Goal: Complete application form

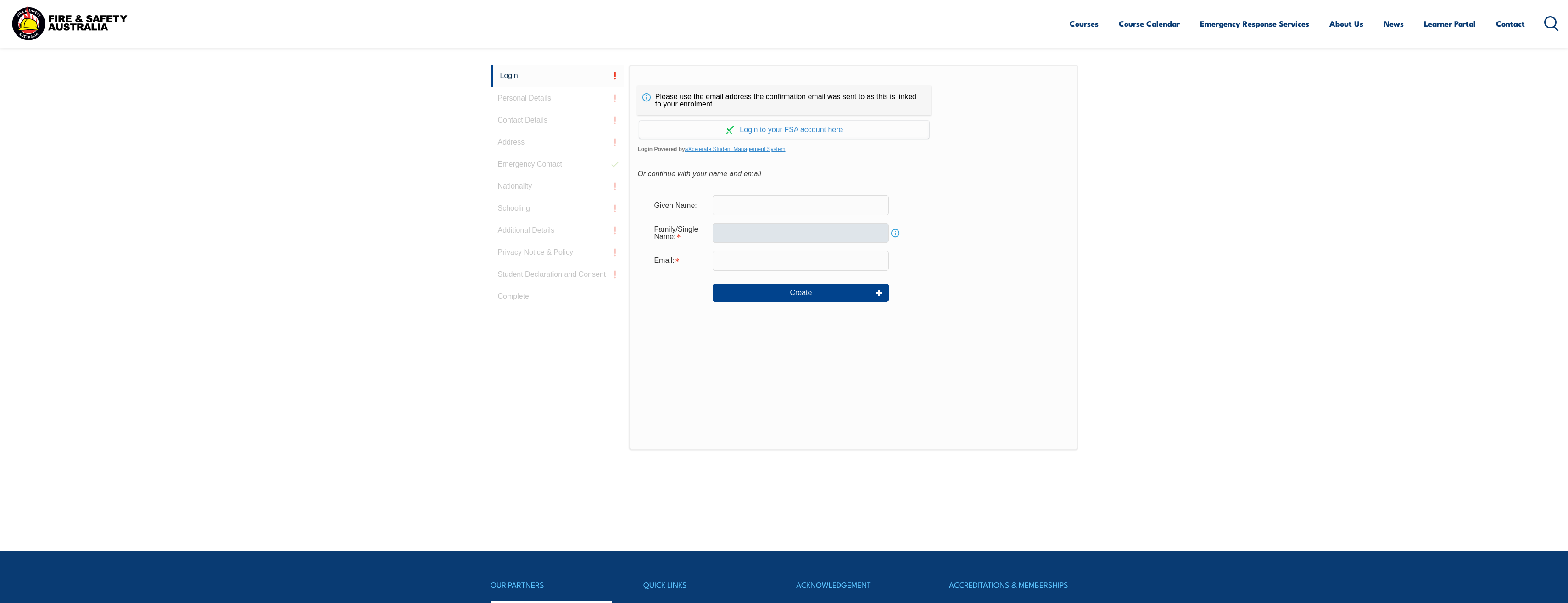
scroll to position [245, 0]
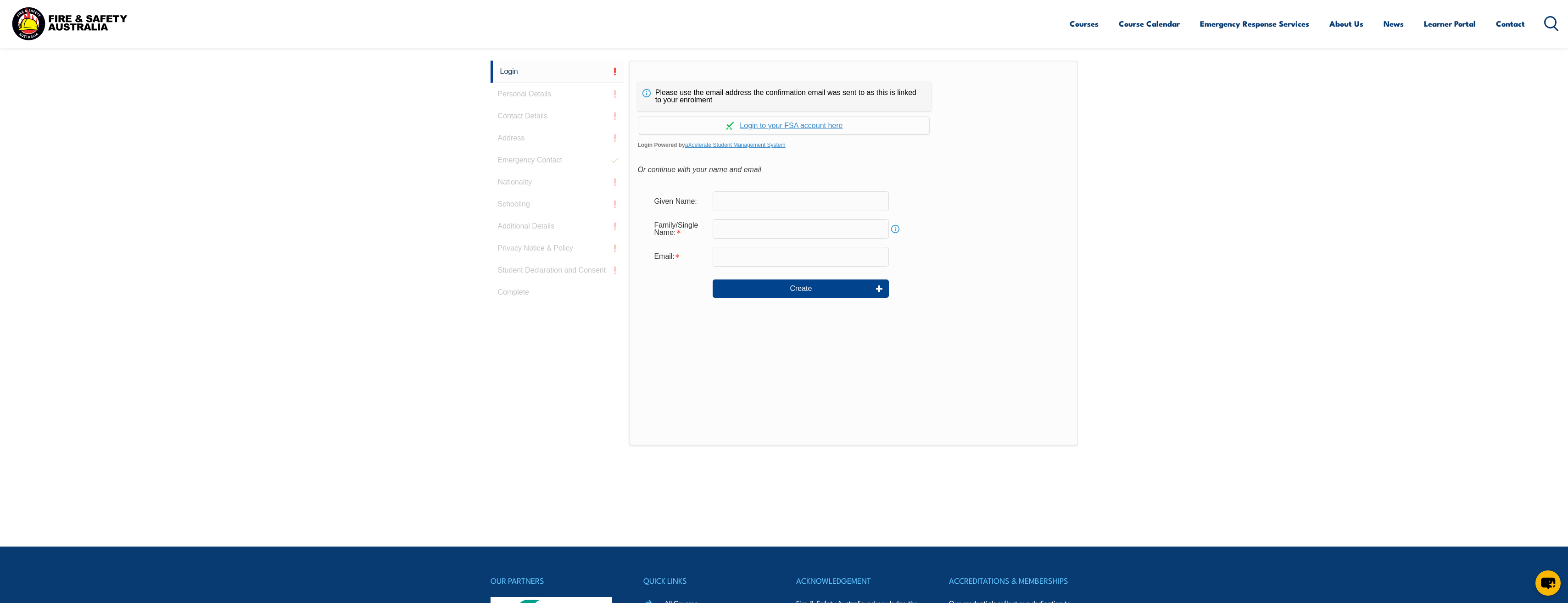
click at [737, 197] on input "text" at bounding box center [800, 201] width 176 height 19
type input "steve athanasos"
type input "Athanasos"
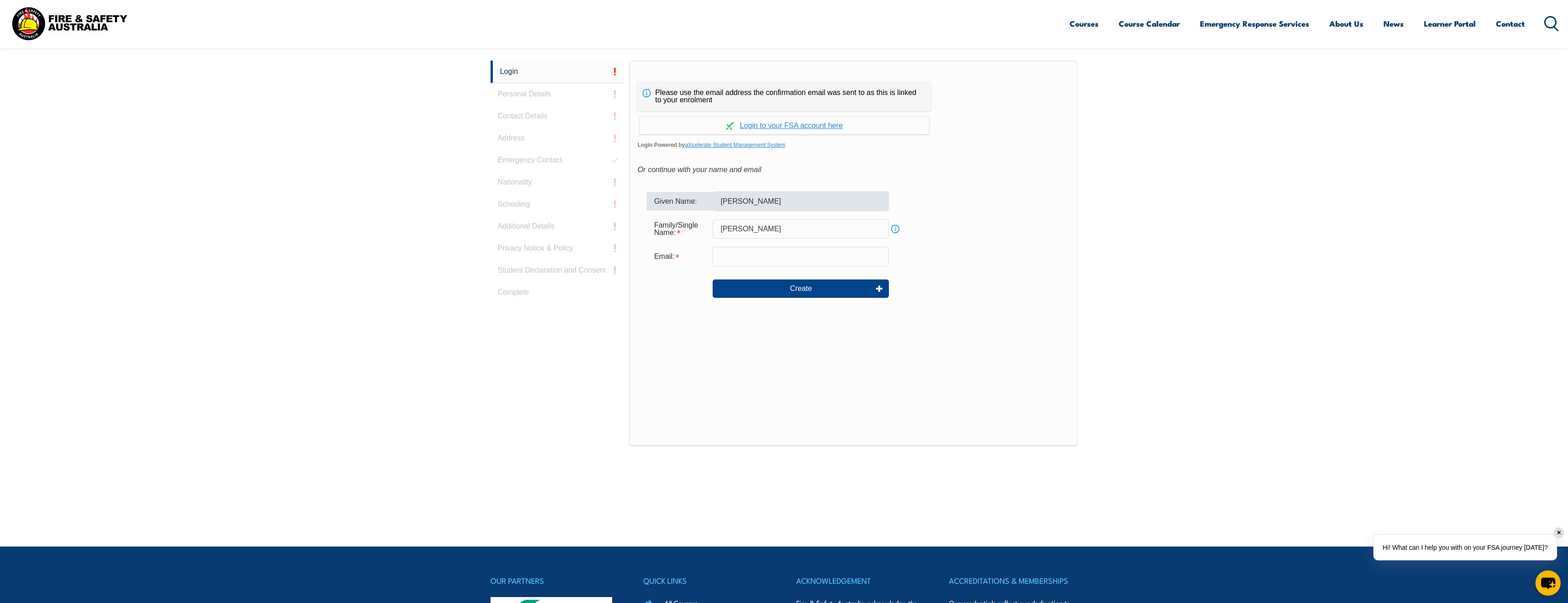
type input "sathanasos@agl.com.au"
click at [803, 295] on button "Create" at bounding box center [800, 288] width 176 height 18
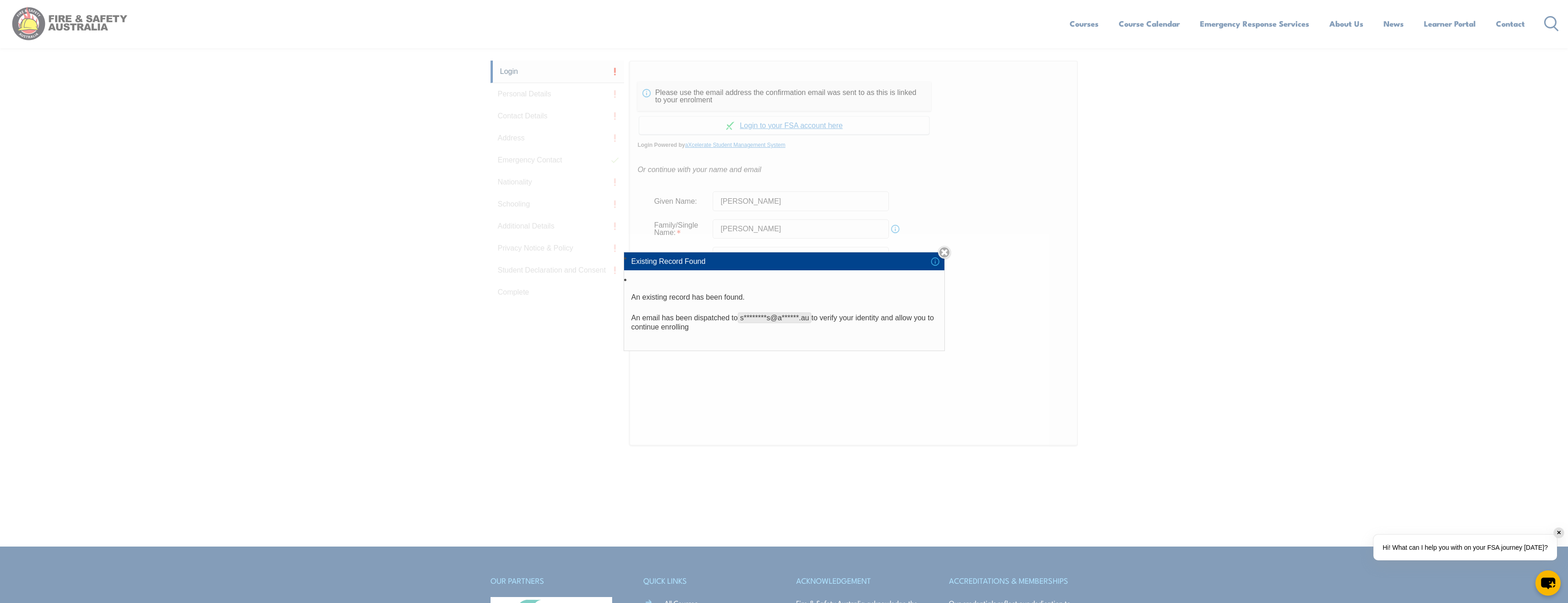
click at [707, 327] on p "An email has been dispatched to s********s@a******.au to verify your identity a…" at bounding box center [784, 322] width 306 height 18
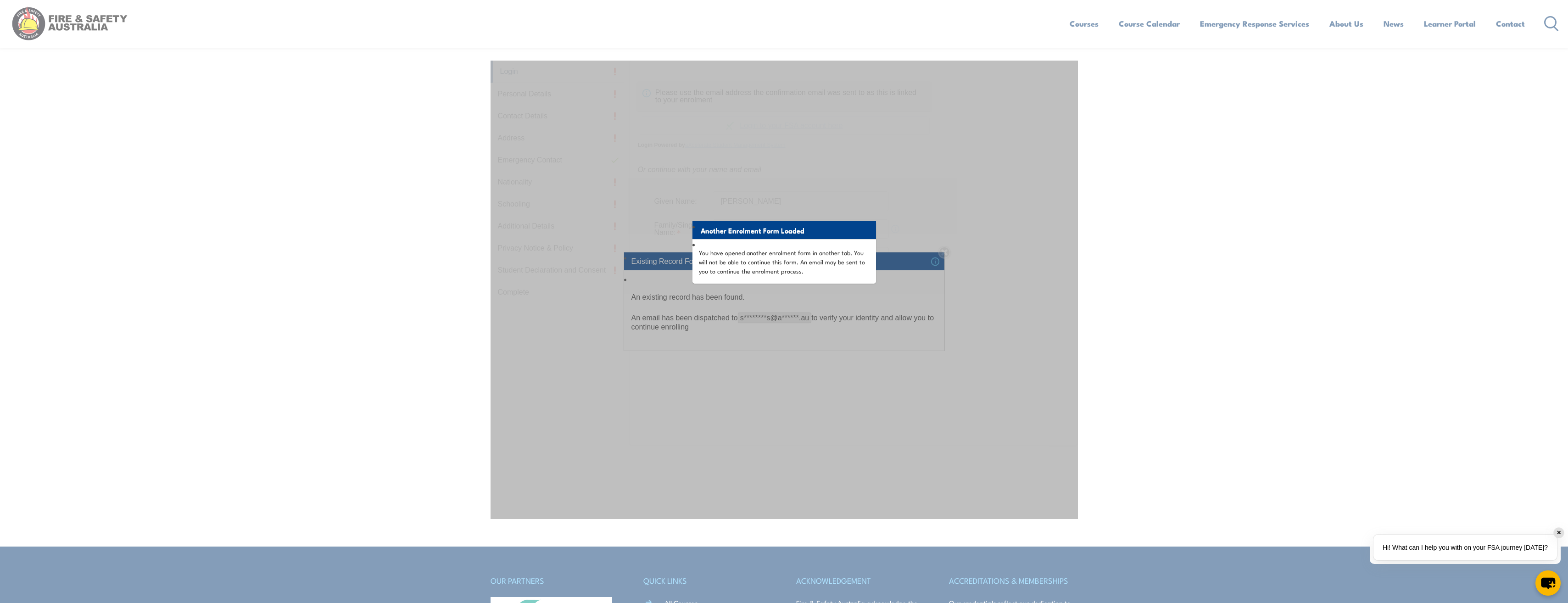
click at [1454, 120] on div "Existing Record Found An existing record has been found. An email has been disp…" at bounding box center [784, 301] width 1568 height 603
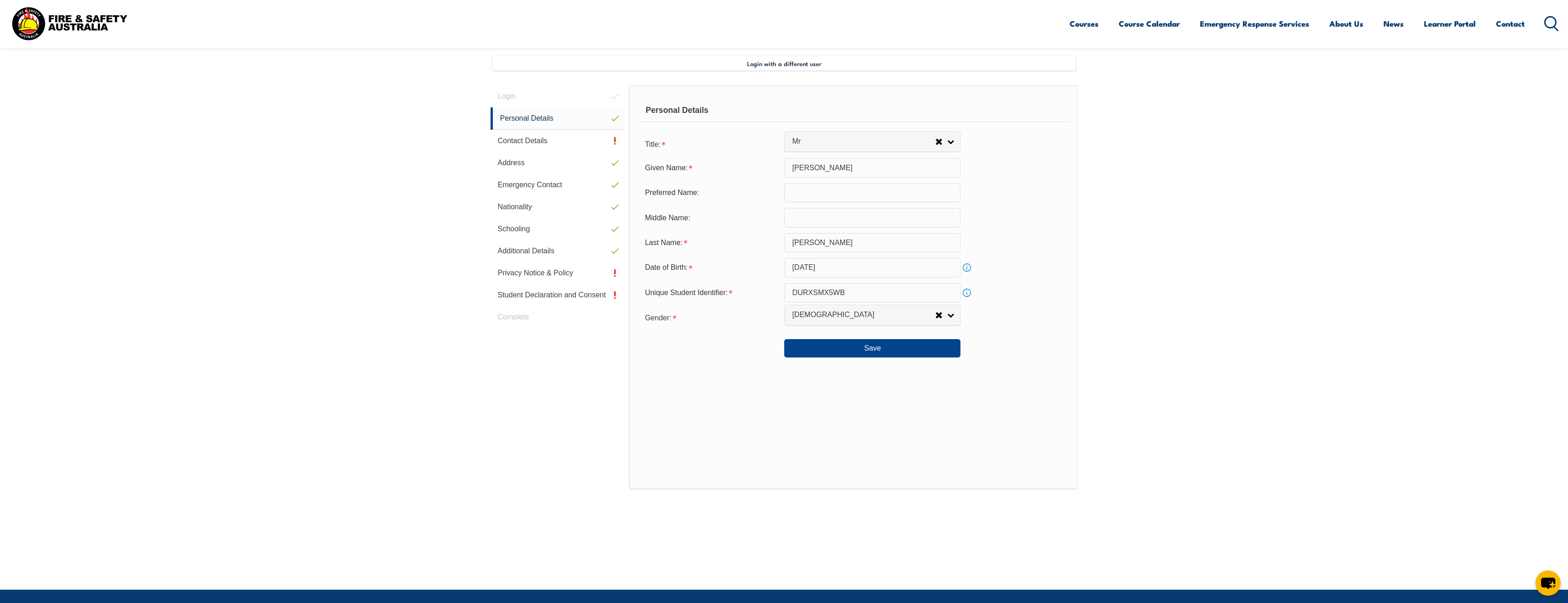
scroll to position [250, 0]
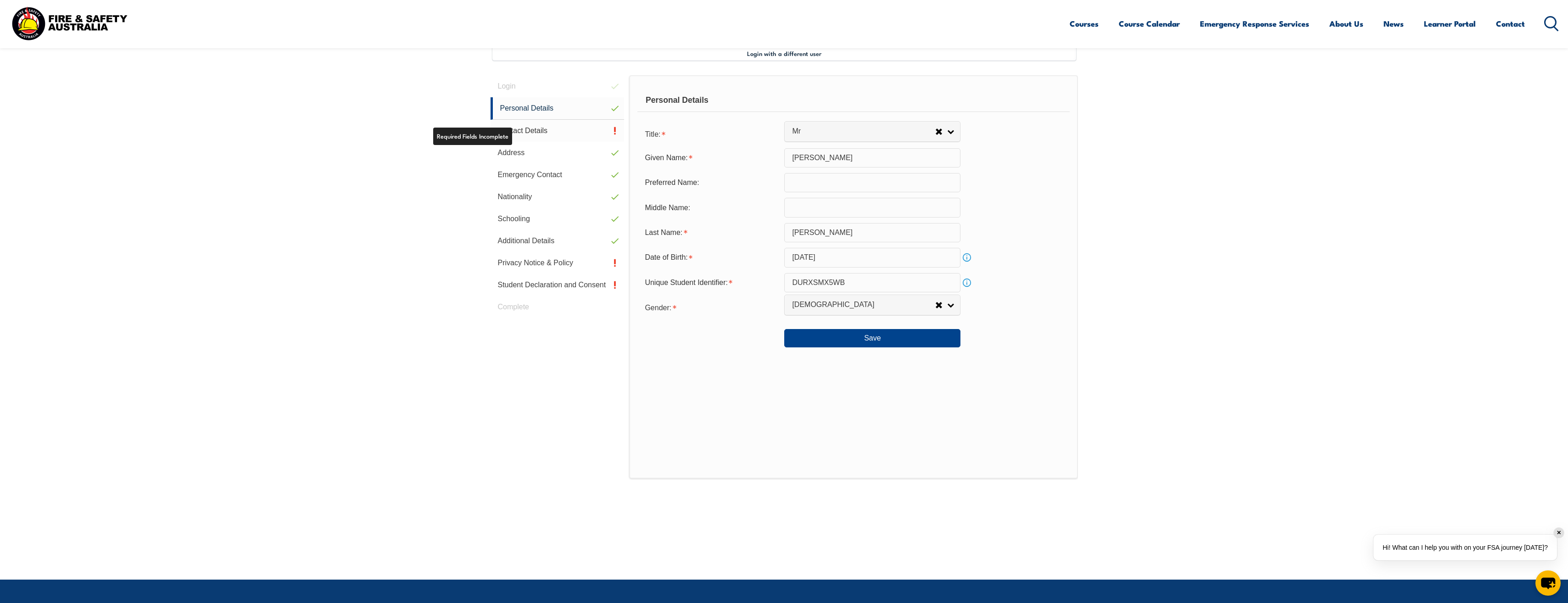
click at [524, 130] on link "Contact Details" at bounding box center [558, 131] width 134 height 22
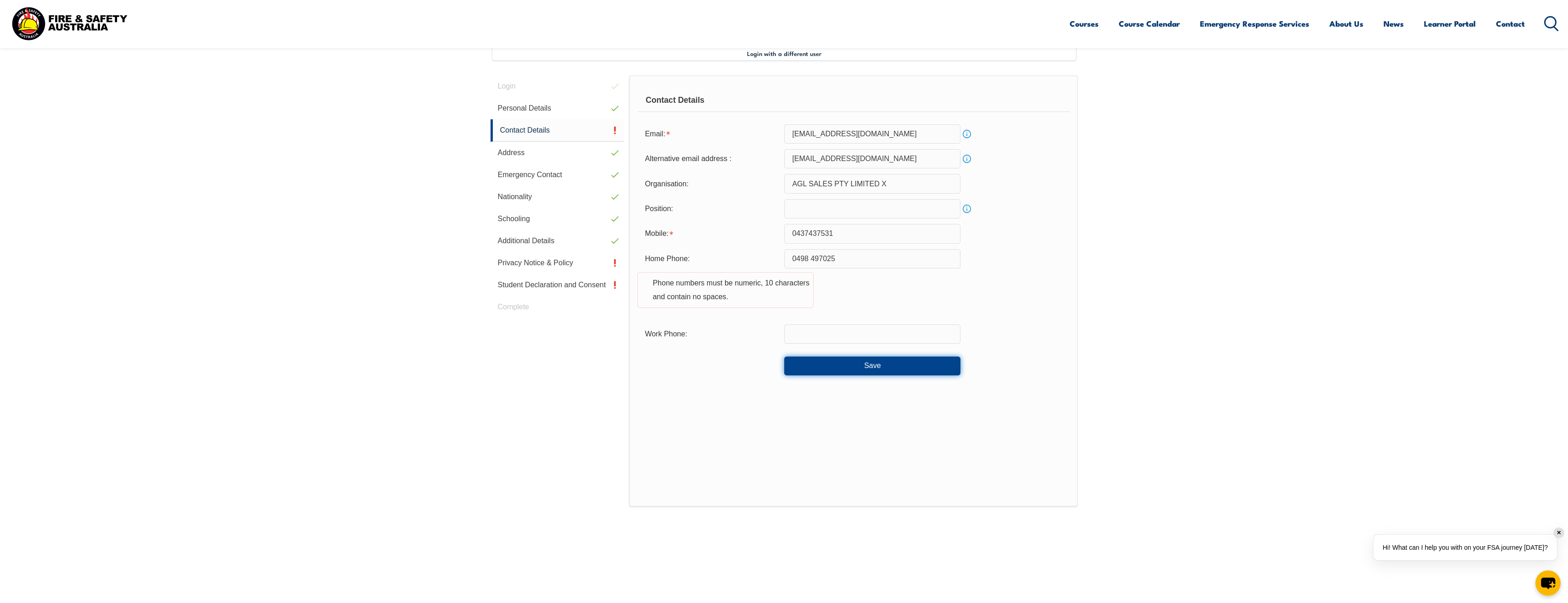
click at [897, 365] on button "Save" at bounding box center [872, 366] width 176 height 18
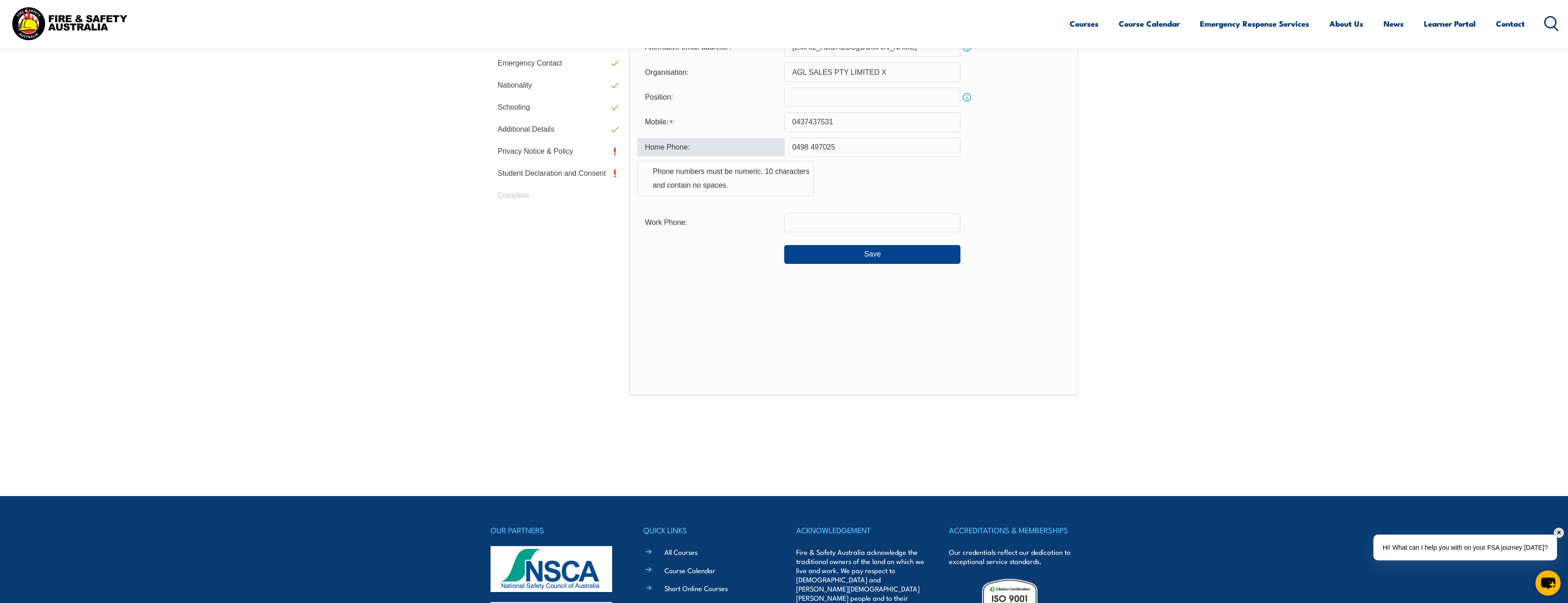
scroll to position [316, 0]
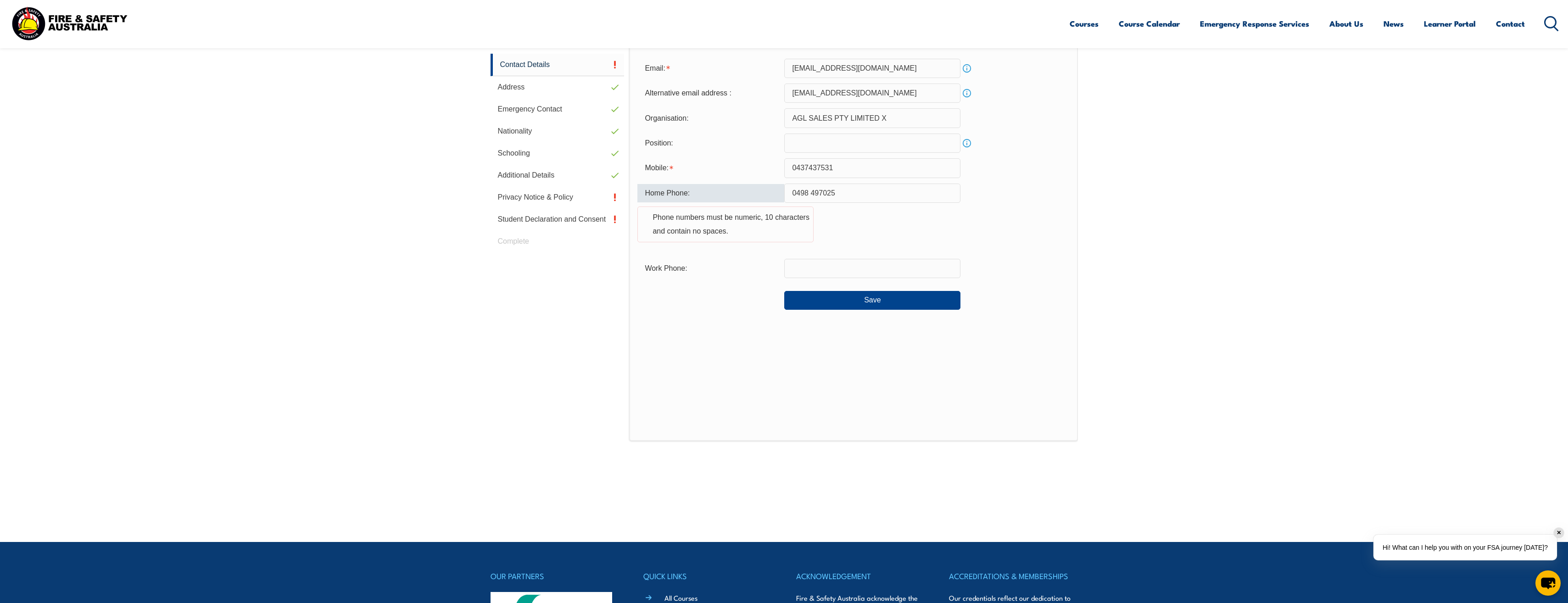
click at [811, 188] on input "0498 497025" at bounding box center [872, 193] width 176 height 19
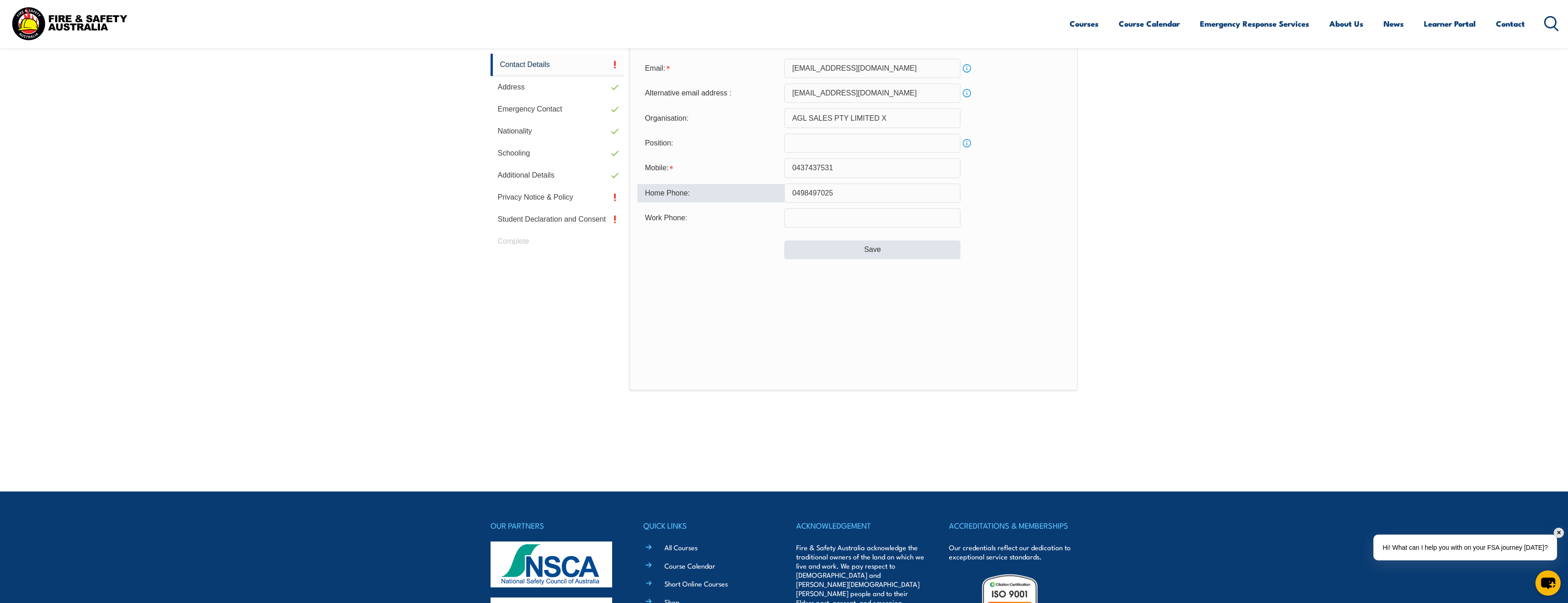
type input "0498497025"
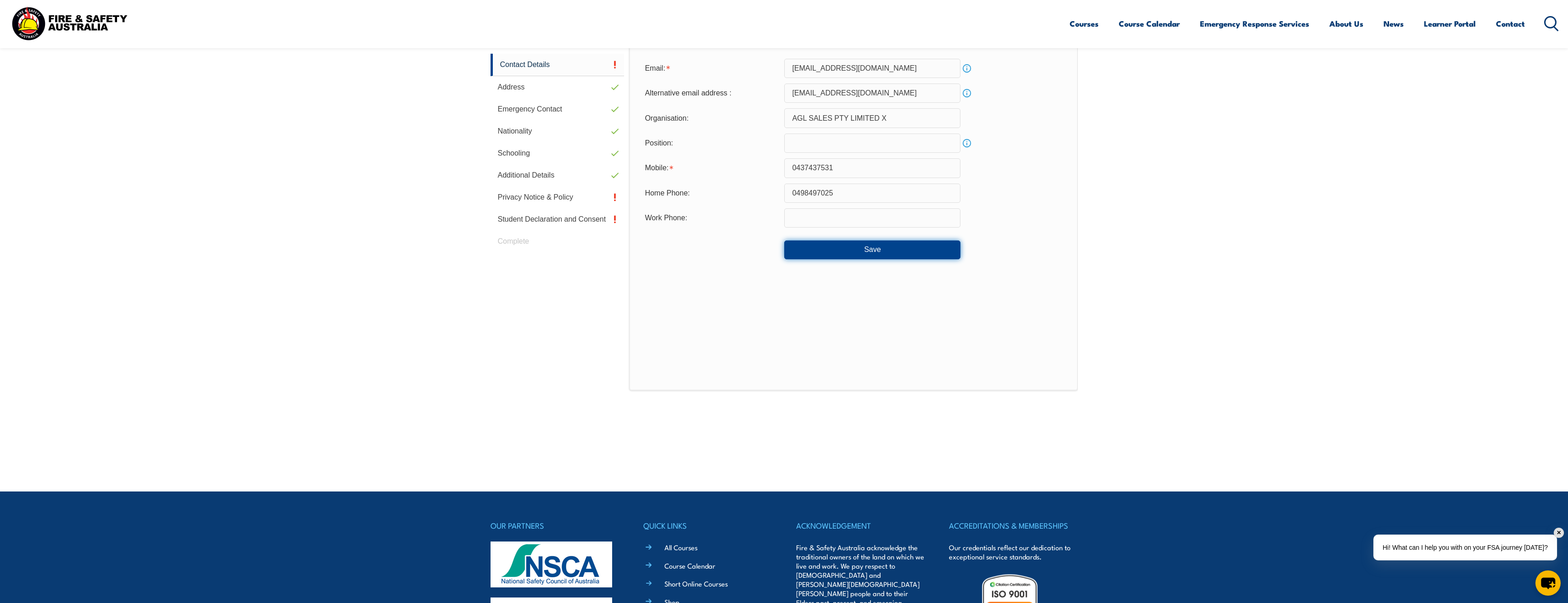
click at [817, 245] on button "Save" at bounding box center [872, 249] width 176 height 18
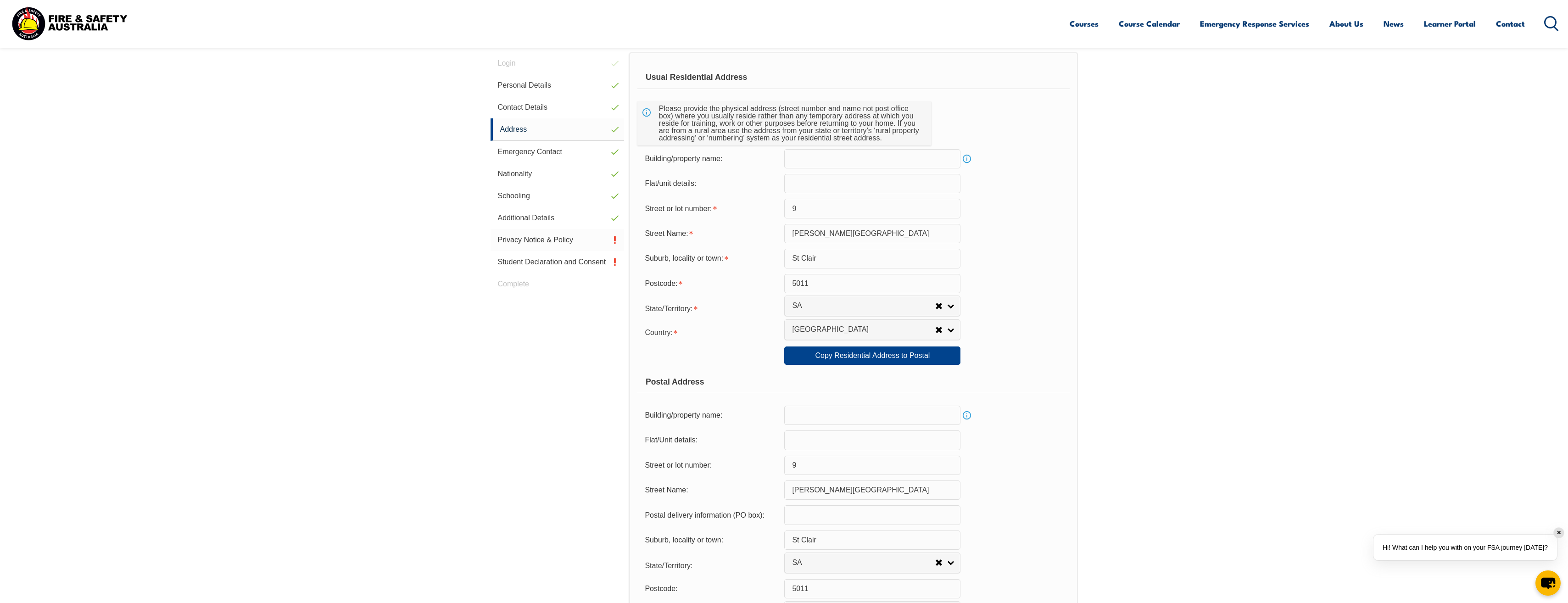
scroll to position [250, 0]
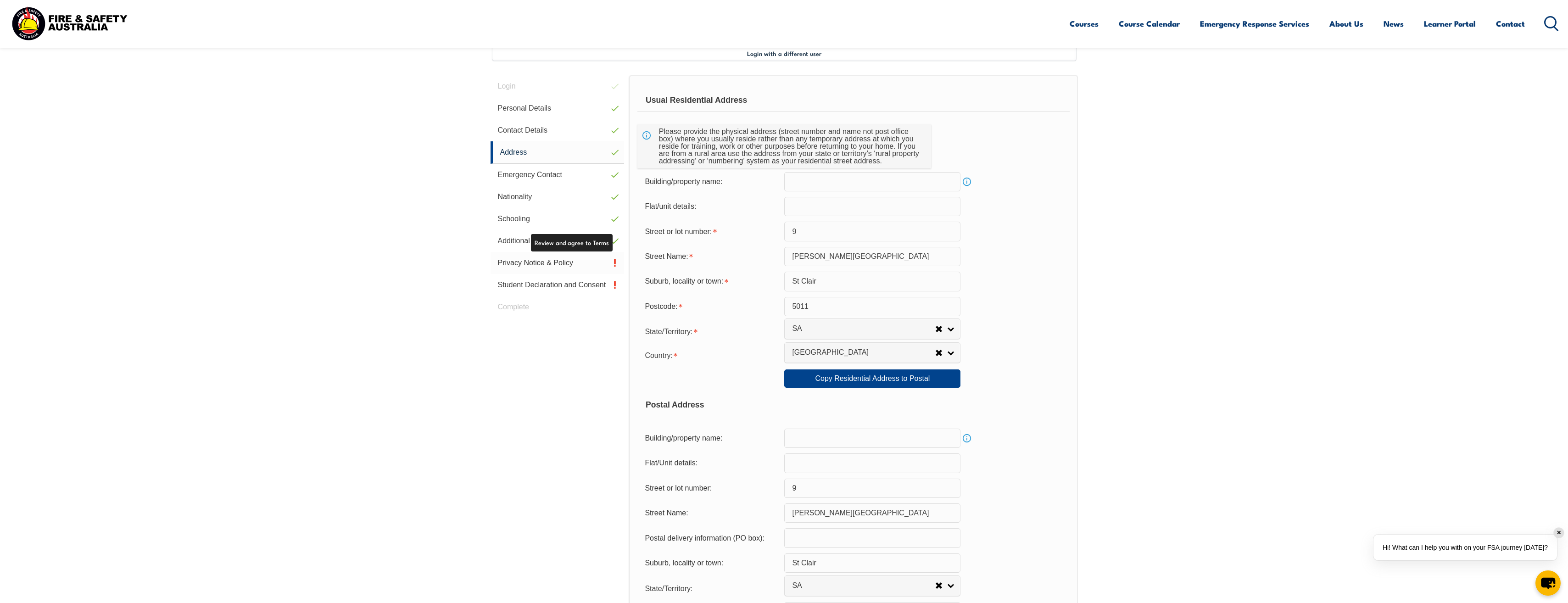
click at [525, 260] on link "Privacy Notice & Policy" at bounding box center [558, 263] width 134 height 22
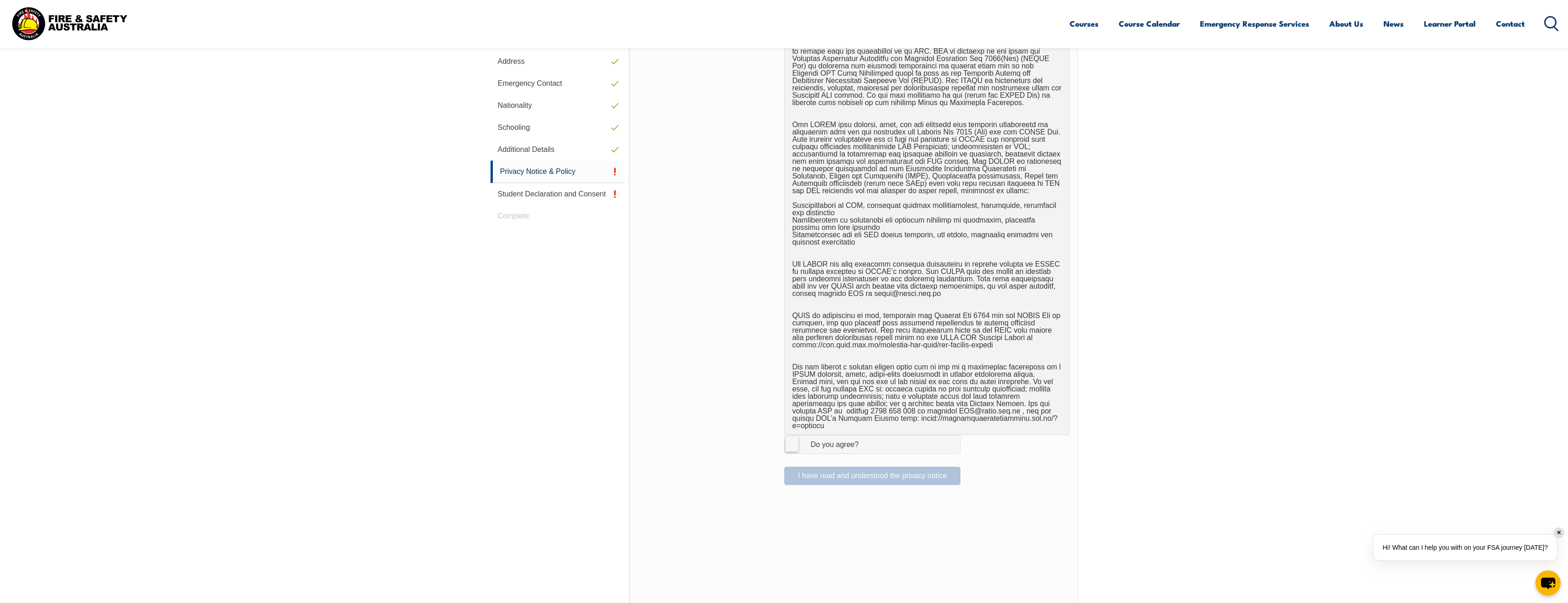
scroll to position [342, 0]
click at [803, 442] on span "I Agree Do you agree?" at bounding box center [825, 443] width 81 height 18
click at [866, 442] on input "I Agree Do you agree?" at bounding box center [874, 443] width 16 height 18
click at [809, 465] on button "I have read and understood the privacy notice" at bounding box center [872, 475] width 176 height 18
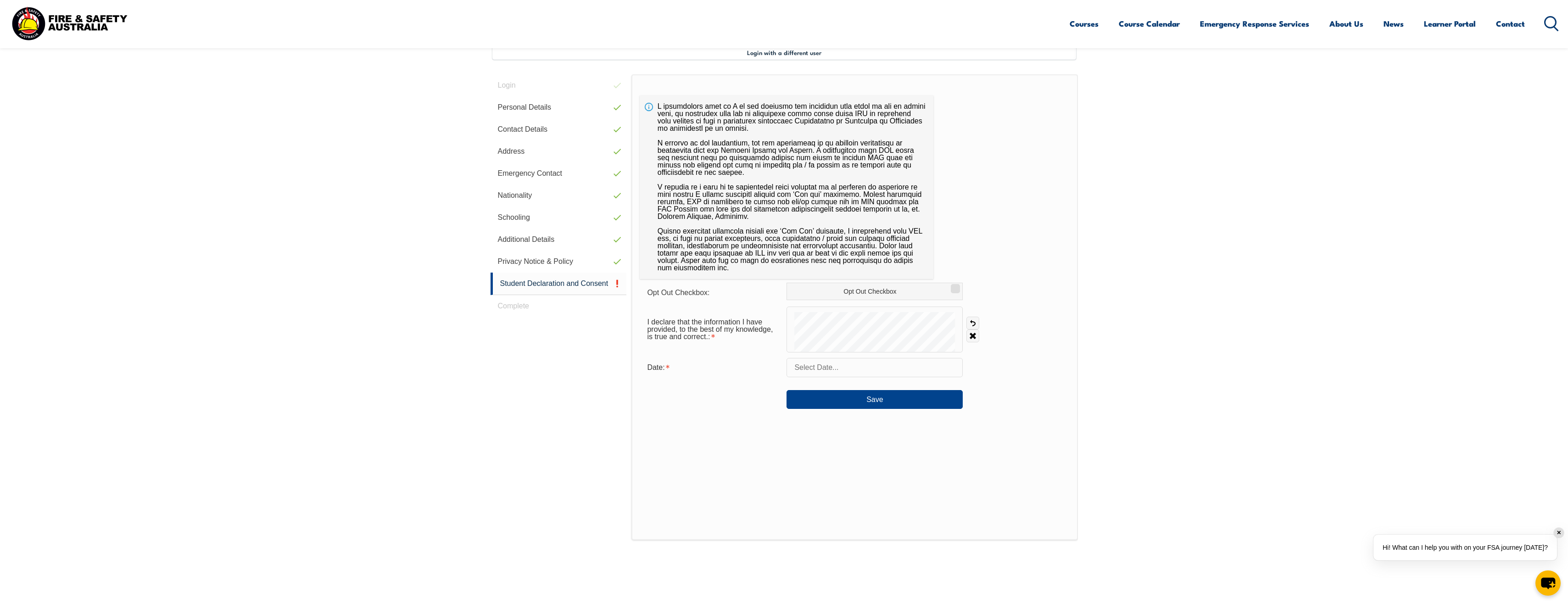
scroll to position [250, 0]
click at [831, 368] on input "text" at bounding box center [874, 369] width 176 height 19
click at [838, 441] on span "7" at bounding box center [837, 441] width 18 height 18
type input "October 7, 2025"
click at [857, 400] on button "Save" at bounding box center [874, 400] width 176 height 18
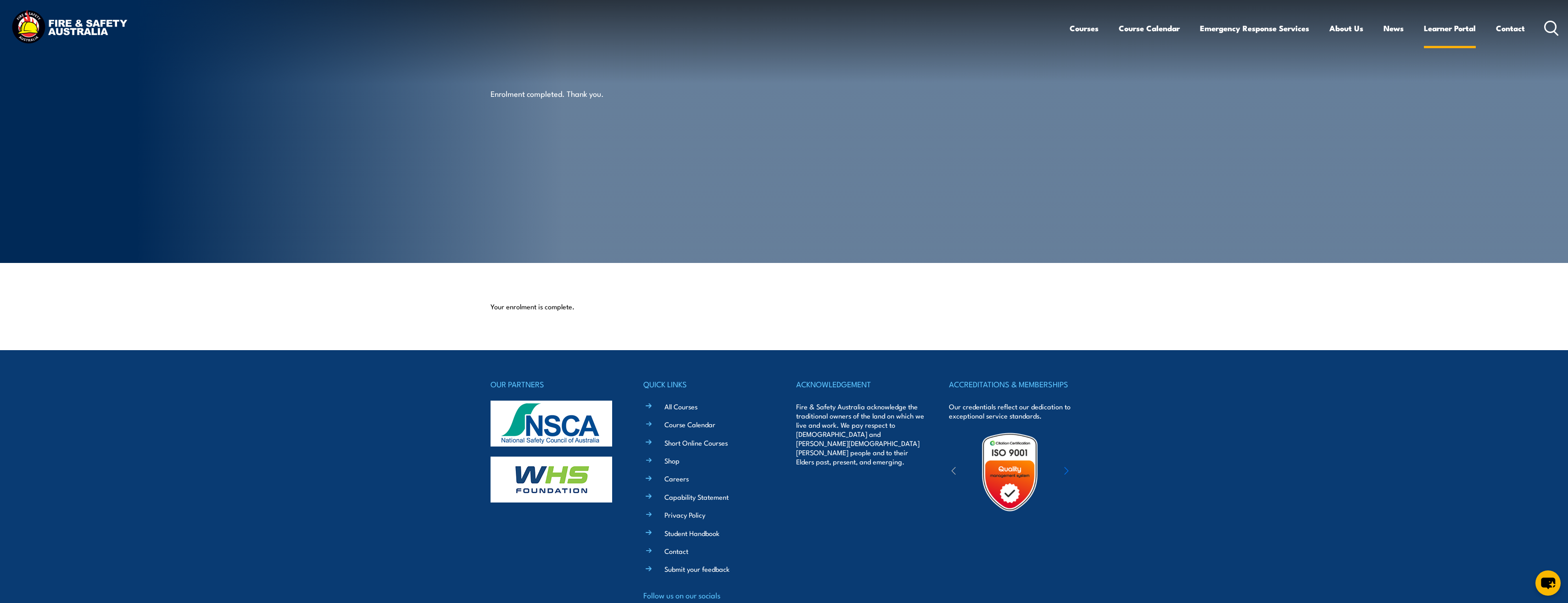
click at [1447, 31] on link "Learner Portal" at bounding box center [1449, 28] width 52 height 24
